Goal: Task Accomplishment & Management: Manage account settings

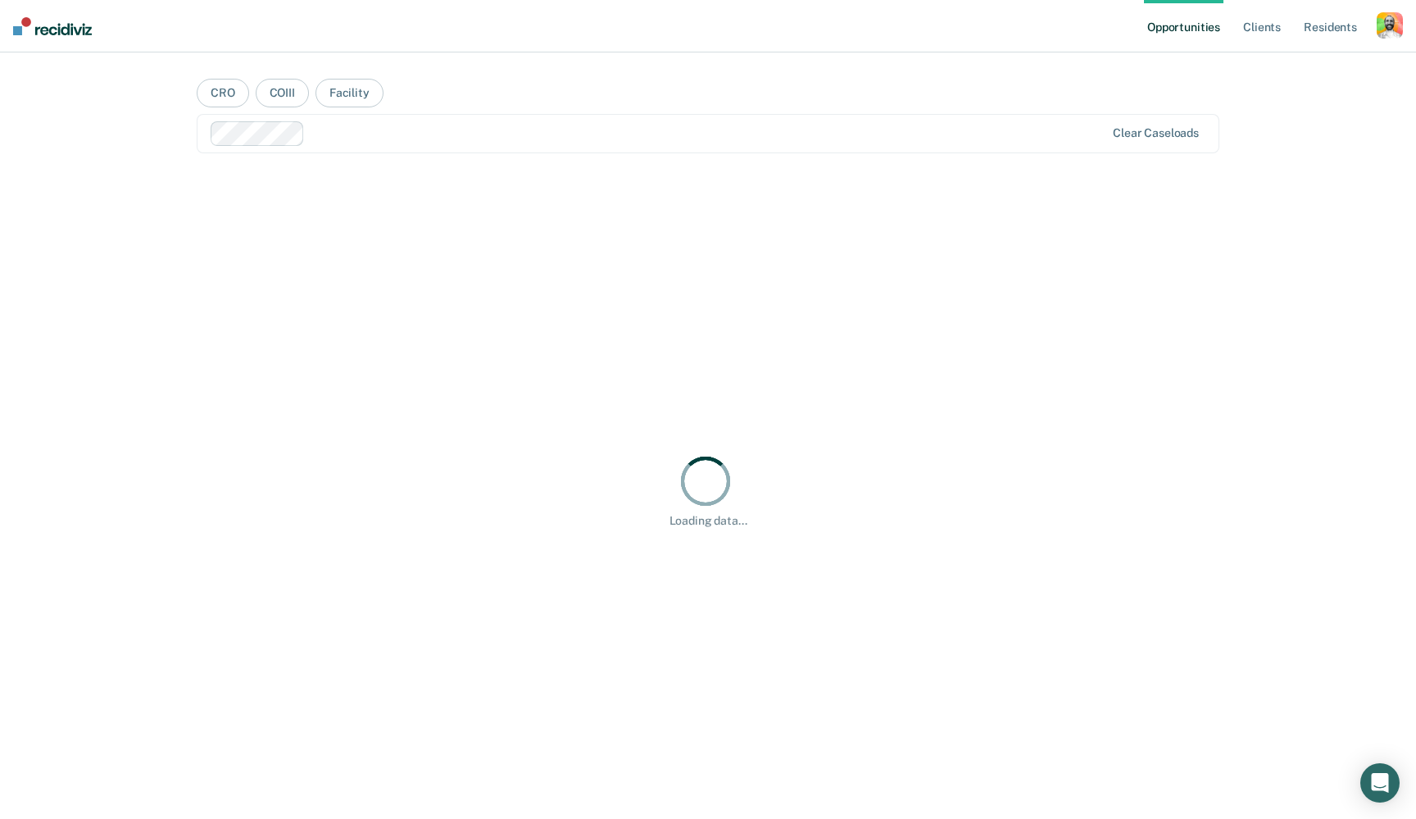
click at [1391, 22] on div "button" at bounding box center [1390, 25] width 26 height 26
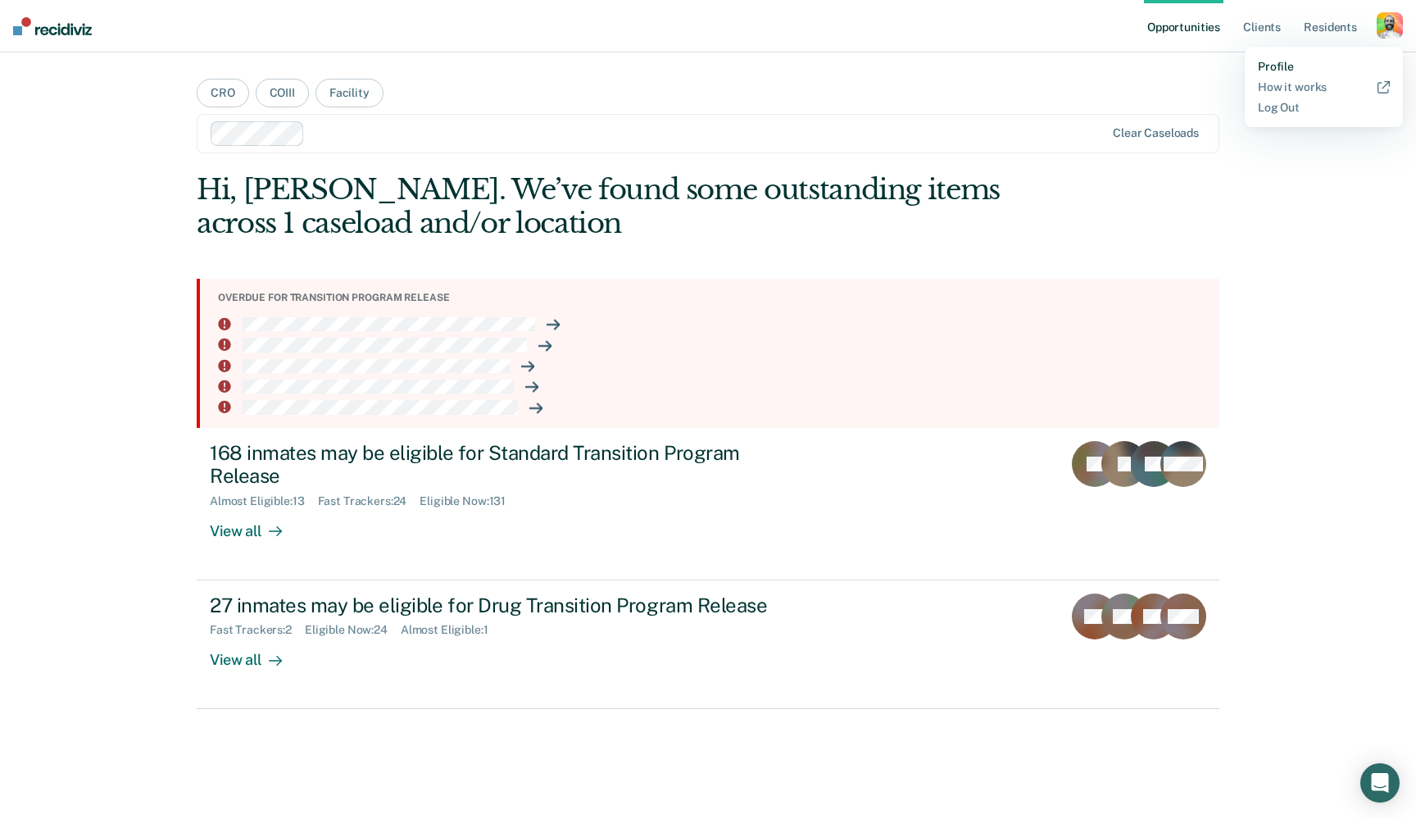
click at [1283, 63] on link "Profile" at bounding box center [1324, 67] width 132 height 14
click at [1387, 26] on div "button" at bounding box center [1390, 25] width 26 height 26
click at [1287, 107] on link "Log Out" at bounding box center [1324, 108] width 132 height 14
click at [1396, 23] on div "button" at bounding box center [1390, 25] width 26 height 26
click at [1280, 61] on link "Profile" at bounding box center [1324, 67] width 132 height 14
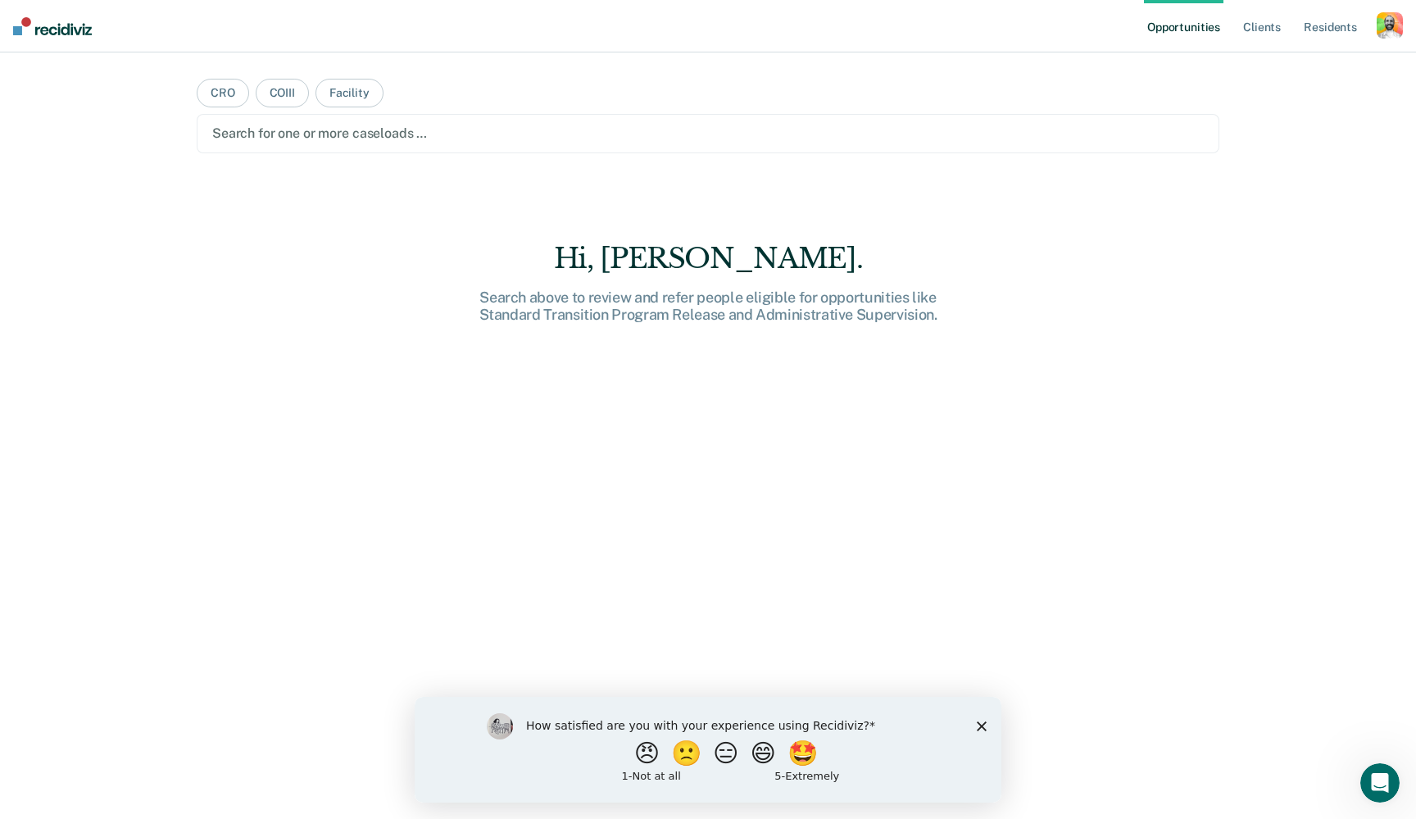
click at [1392, 34] on div "button" at bounding box center [1390, 25] width 26 height 26
click at [1287, 61] on link "Profile" at bounding box center [1324, 67] width 132 height 14
